Goal: Navigation & Orientation: Find specific page/section

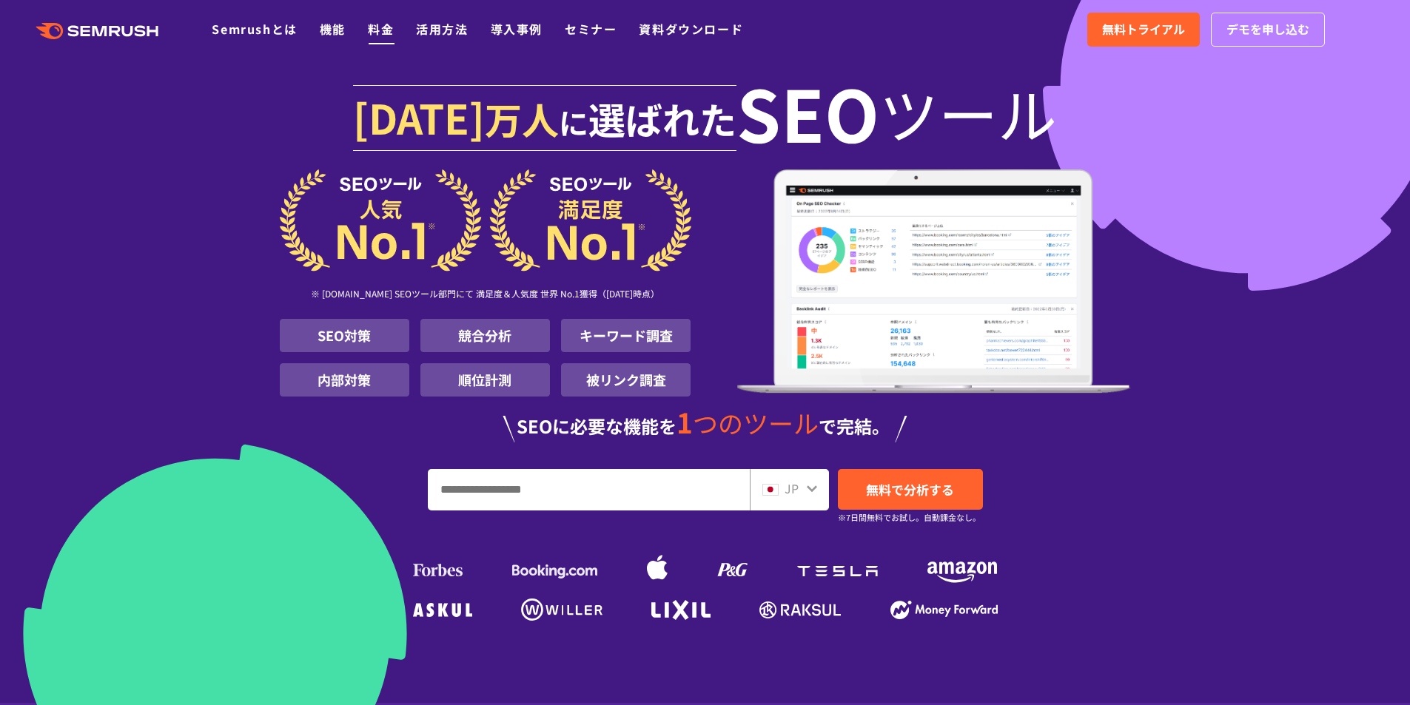
click at [380, 31] on link "料金" at bounding box center [381, 29] width 26 height 18
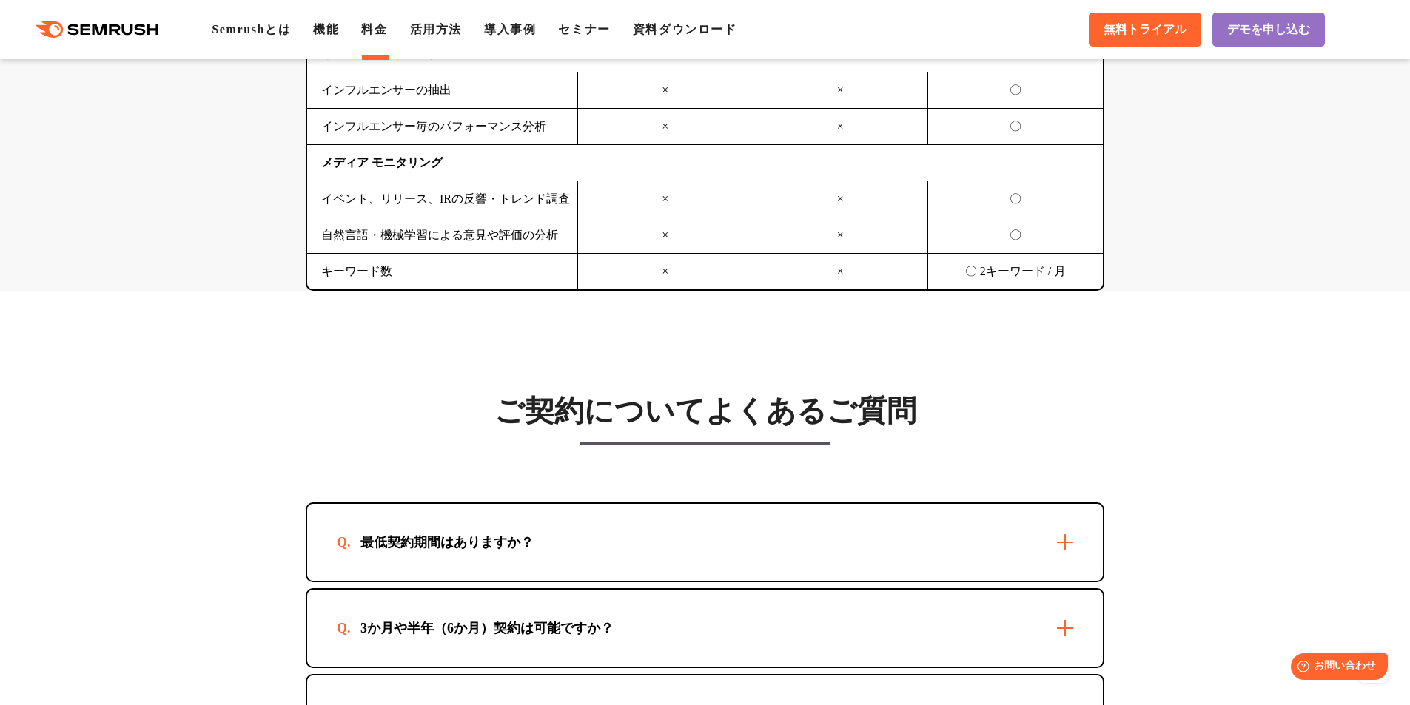
scroll to position [3700, 0]
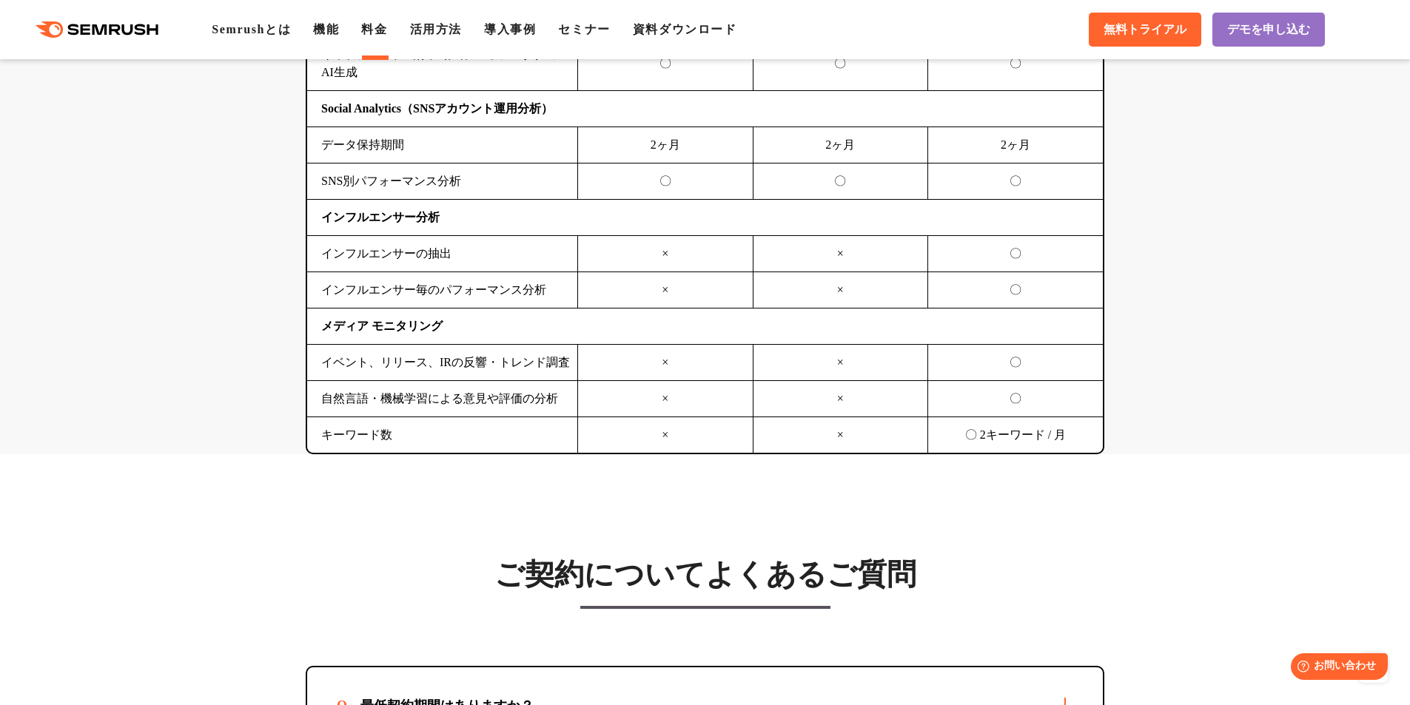
click at [126, 47] on div ".cls {fill: #FF642D;} .cls {fill: #FF642D;} Semrushとは 機能 料金 活用方法 導入事例 セミナー 資料ダウ…" at bounding box center [705, 29] width 1410 height 44
click at [127, 36] on icon ".cls {fill: #FF642D;}" at bounding box center [98, 29] width 167 height 16
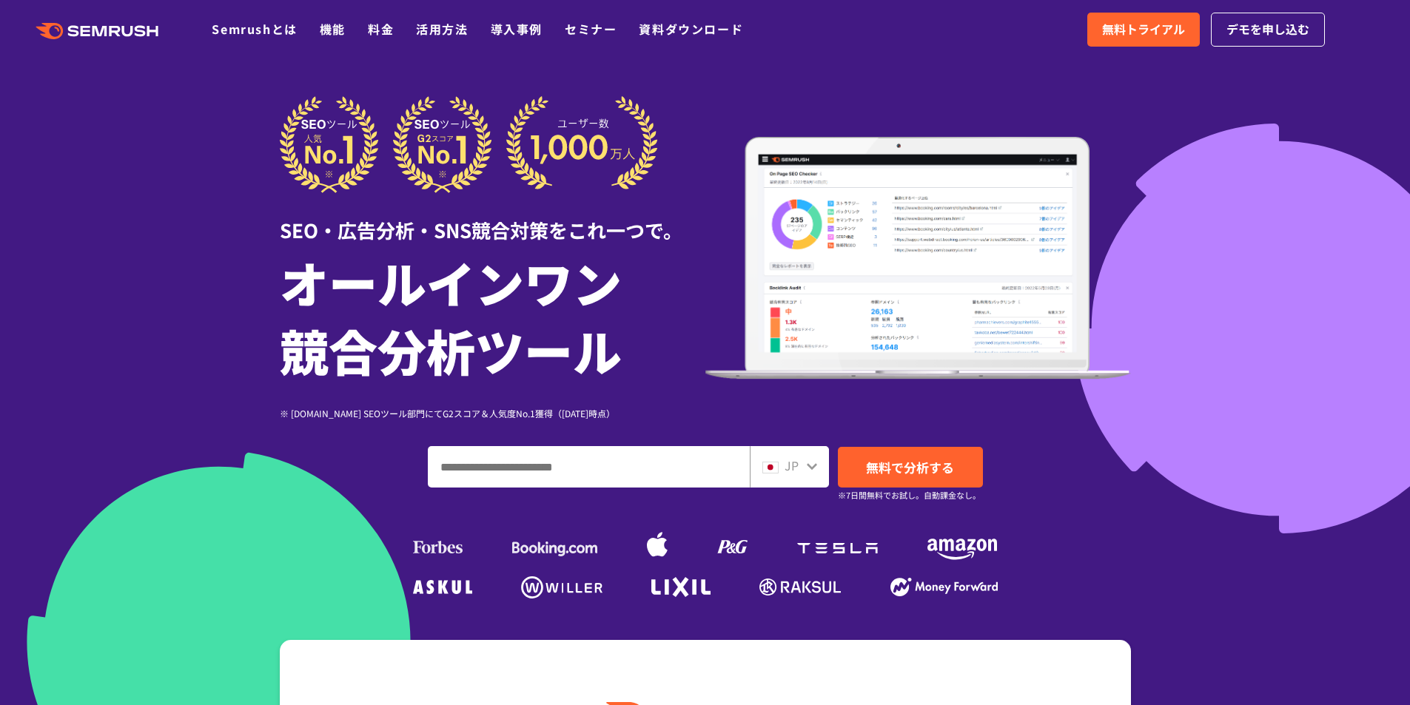
click at [512, 451] on input "ドメイン、キーワードまたはURLを入力してください" at bounding box center [588, 467] width 320 height 40
click at [481, 472] on input "ドメイン、キーワードまたはURLを入力してください" at bounding box center [588, 467] width 320 height 40
click at [476, 467] on input "ドメイン、キーワードまたはURLを入力してください" at bounding box center [588, 467] width 320 height 40
paste input "**********"
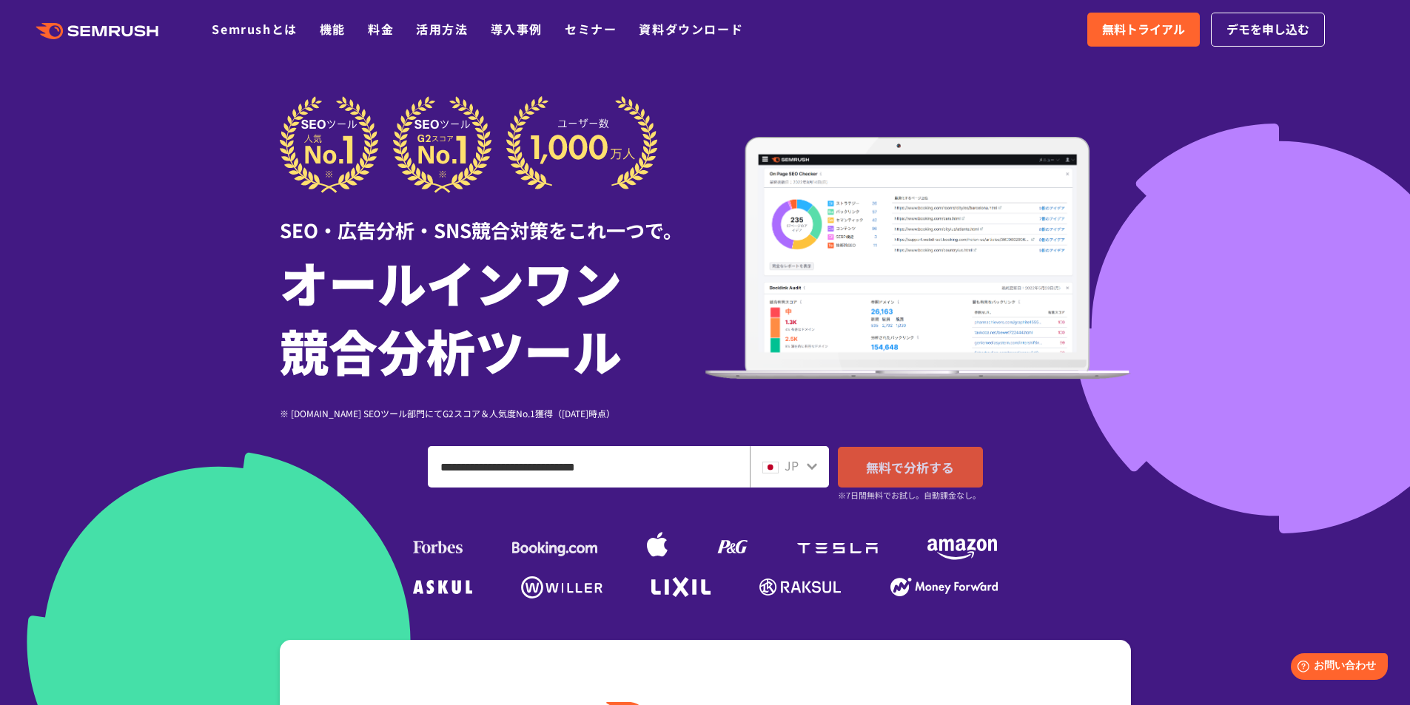
type input "**********"
drag, startPoint x: 906, startPoint y: 473, endPoint x: 903, endPoint y: 482, distance: 10.1
click at [906, 473] on span "無料で分析する" at bounding box center [910, 467] width 88 height 18
click at [588, 28] on link "セミナー" at bounding box center [591, 29] width 52 height 18
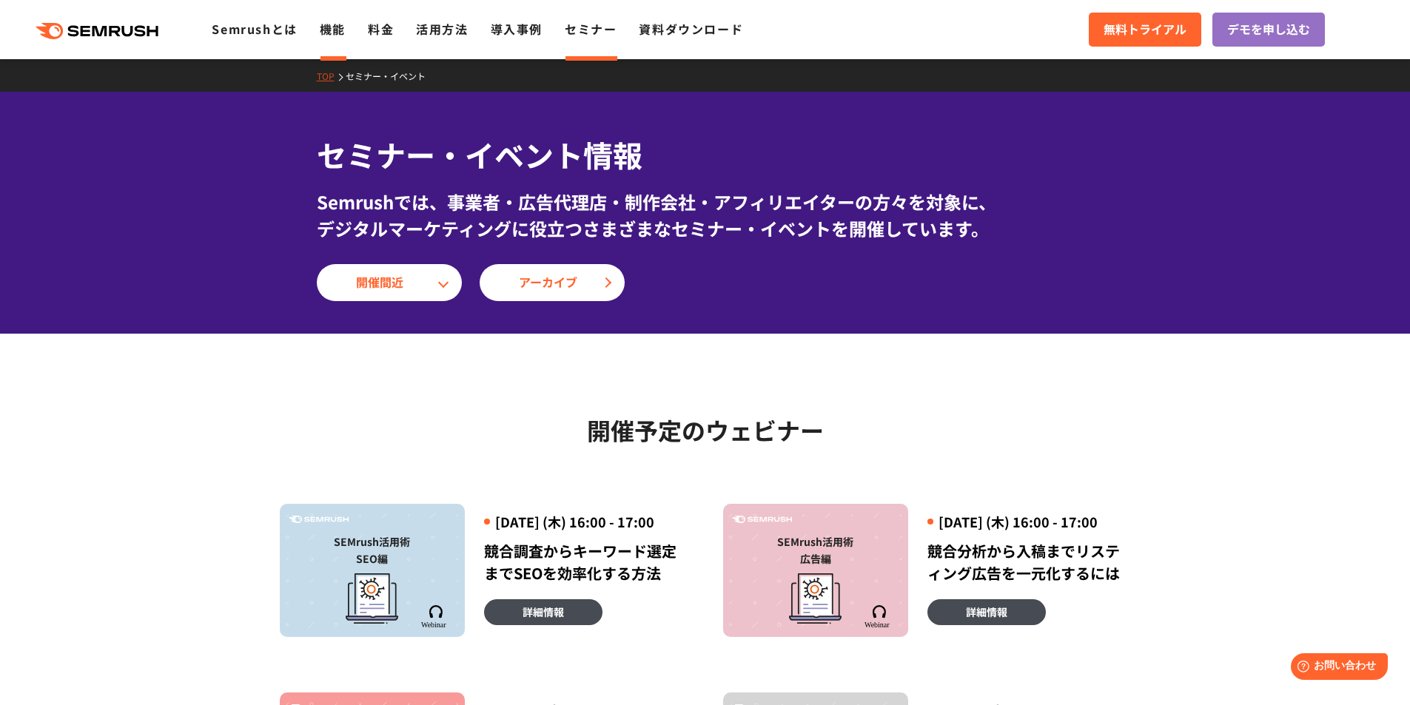
click at [337, 29] on link "機能" at bounding box center [333, 29] width 26 height 18
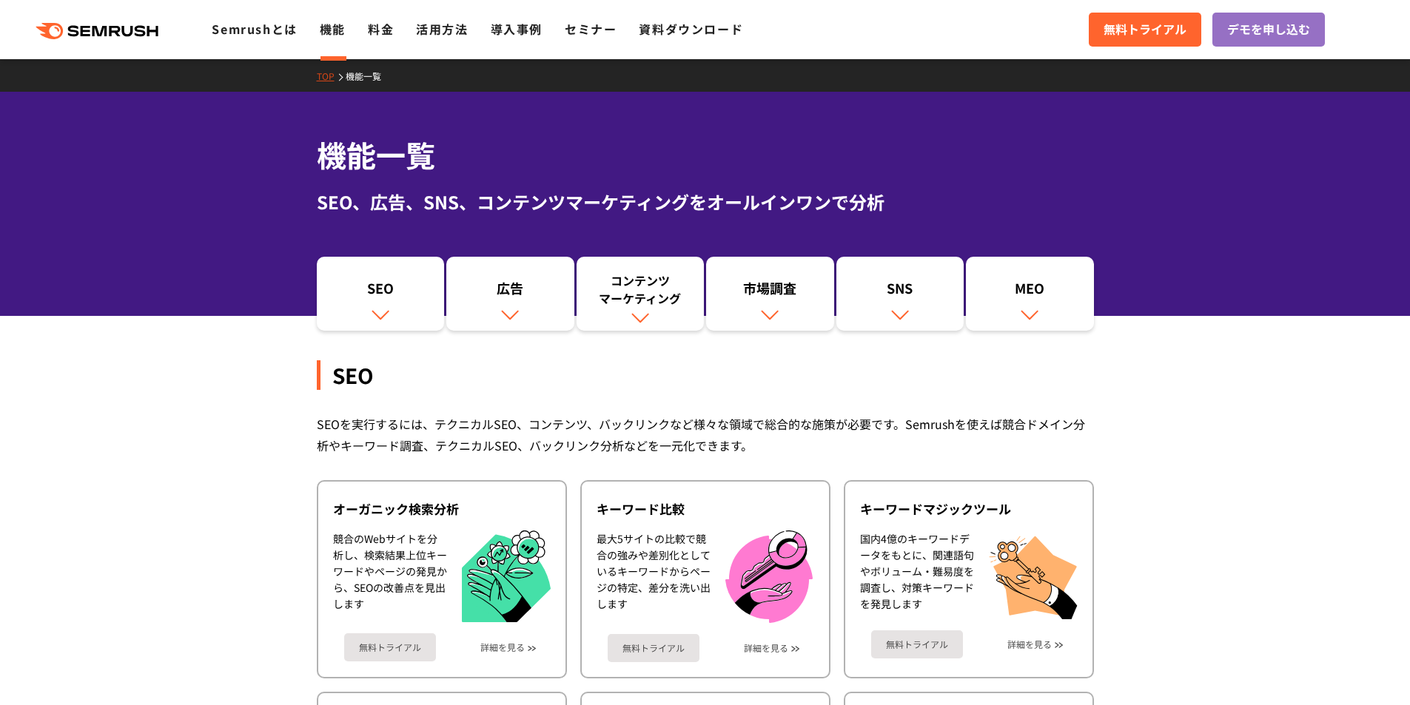
click at [59, 29] on icon at bounding box center [49, 31] width 27 height 16
